Goal: Use online tool/utility: Utilize a website feature to perform a specific function

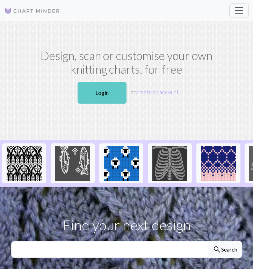
click at [117, 91] on link "Login" at bounding box center [102, 93] width 49 height 22
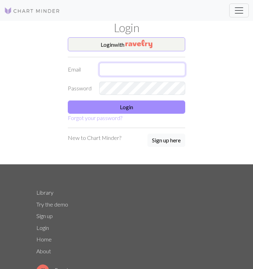
type input "[EMAIL_ADDRESS][DOMAIN_NAME]"
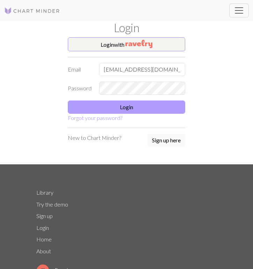
click at [111, 109] on button "Login" at bounding box center [126, 107] width 117 height 13
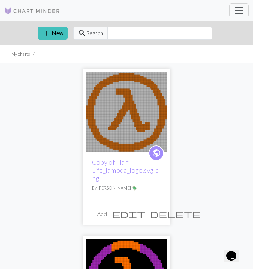
click at [103, 109] on img at bounding box center [126, 112] width 80 height 80
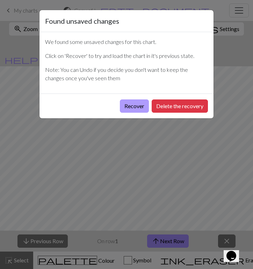
click at [121, 109] on button "Recover" at bounding box center [134, 106] width 29 height 13
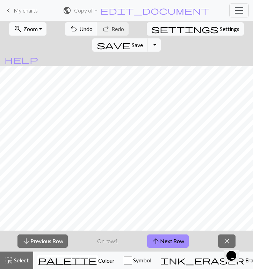
click at [36, 31] on button "zoom_in Zoom Zoom" at bounding box center [27, 28] width 37 height 13
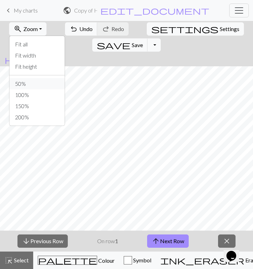
click at [28, 83] on button "50%" at bounding box center [36, 83] width 55 height 11
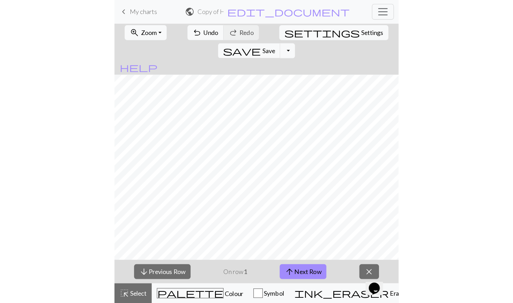
scroll to position [23, 0]
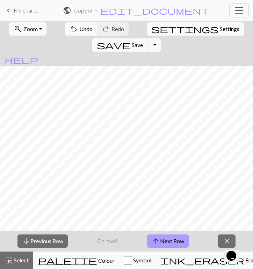
click at [156, 235] on button "arrow_upward Next Row" at bounding box center [168, 241] width 42 height 13
click at [23, 26] on span "Zoom" at bounding box center [30, 28] width 14 height 7
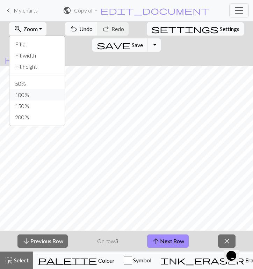
click at [15, 97] on button "100%" at bounding box center [36, 94] width 55 height 11
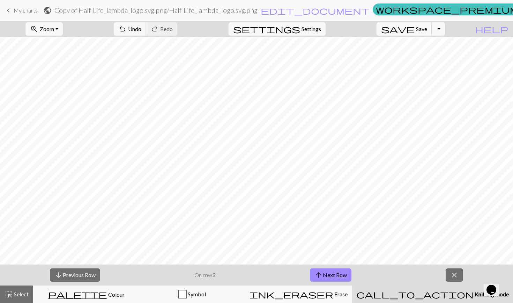
scroll to position [188, 0]
